Goal: Information Seeking & Learning: Learn about a topic

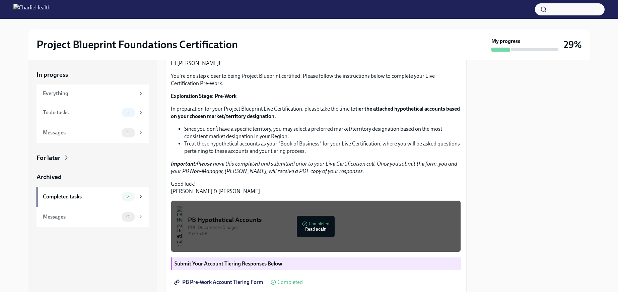
scroll to position [165, 0]
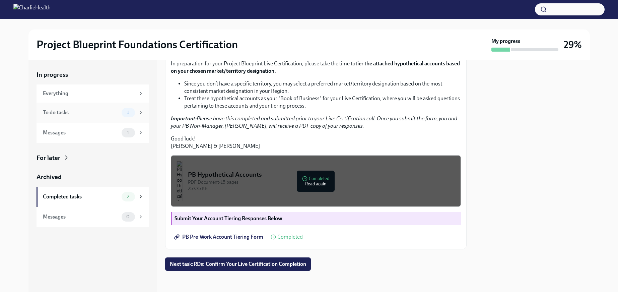
click at [94, 111] on div "To do tasks" at bounding box center [81, 112] width 76 height 7
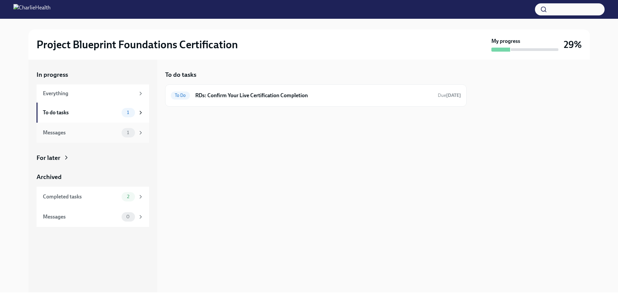
click at [94, 124] on div "Messages 1" at bounding box center [93, 133] width 113 height 20
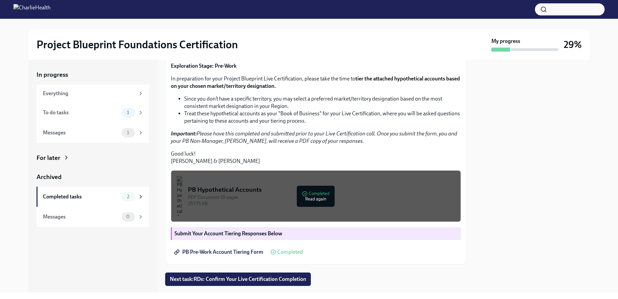
scroll to position [115, 0]
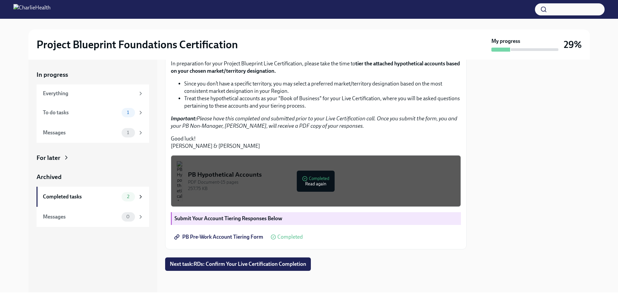
scroll to position [125, 0]
click at [322, 185] on div "PDF Document • 15 pages" at bounding box center [321, 182] width 267 height 6
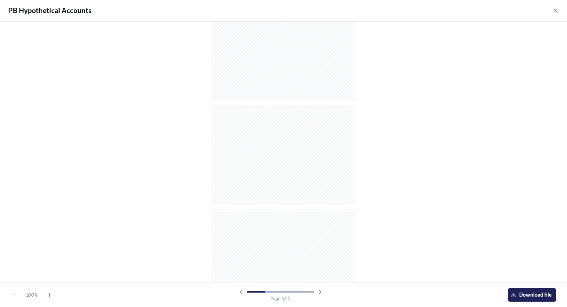
scroll to position [0, 0]
